Goal: Information Seeking & Learning: Learn about a topic

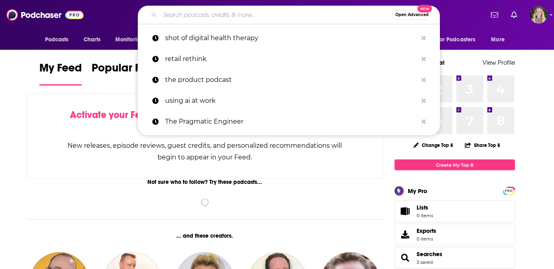
click at [183, 17] on input "Search podcasts, credits, & more..." at bounding box center [276, 14] width 232 height 13
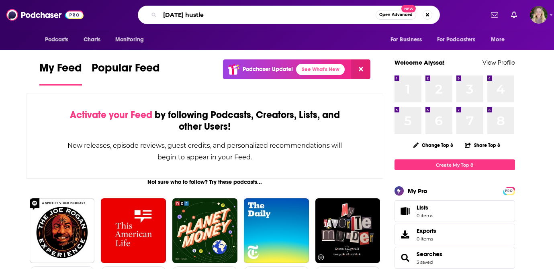
type input "[DATE] hustle"
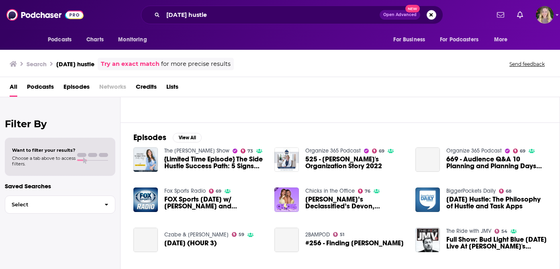
scroll to position [90, 0]
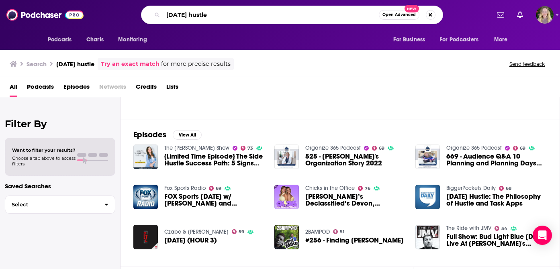
drag, startPoint x: 214, startPoint y: 12, endPoint x: 123, endPoint y: 14, distance: 90.8
click at [123, 14] on div "[DATE] hustle Open Advanced New" at bounding box center [292, 15] width 396 height 18
paste input "iggerPockets Daily"
type input "biggerPockets Daily"
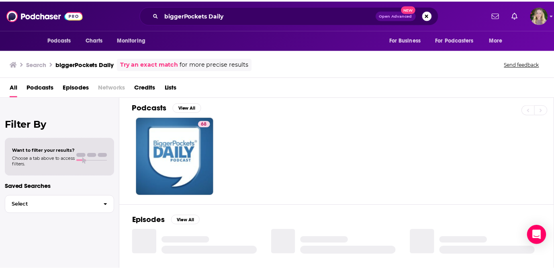
scroll to position [1, 0]
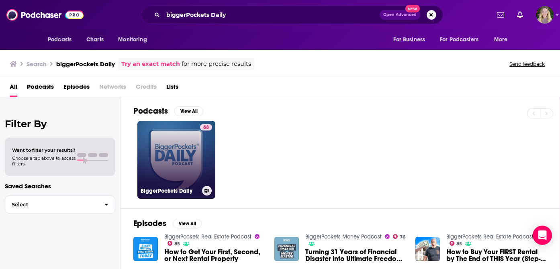
click at [169, 159] on link "68 BiggerPockets Daily" at bounding box center [176, 160] width 78 height 78
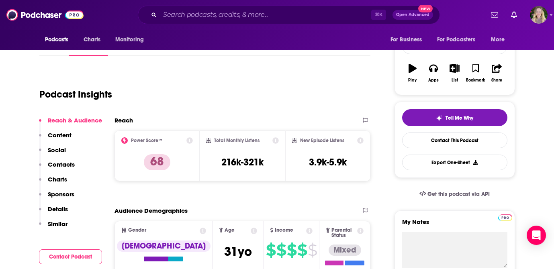
scroll to position [116, 0]
